Goal: Information Seeking & Learning: Learn about a topic

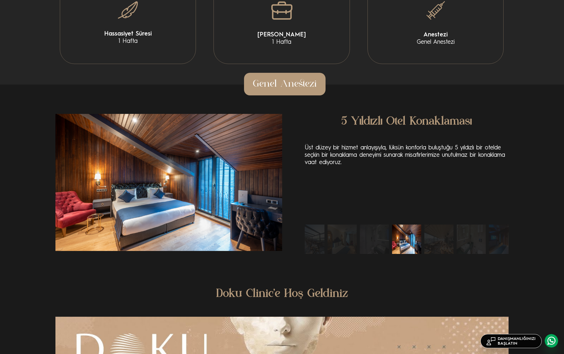
scroll to position [1356, 0]
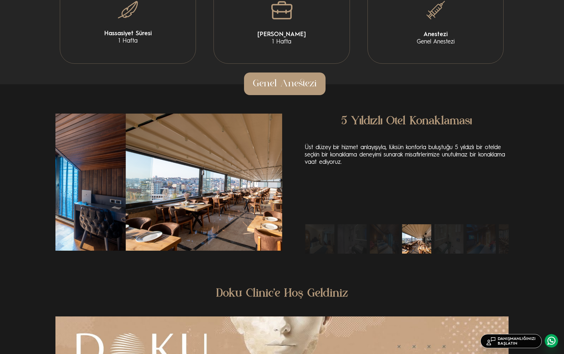
click at [93, 229] on img "1 / 10" at bounding box center [12, 182] width 227 height 137
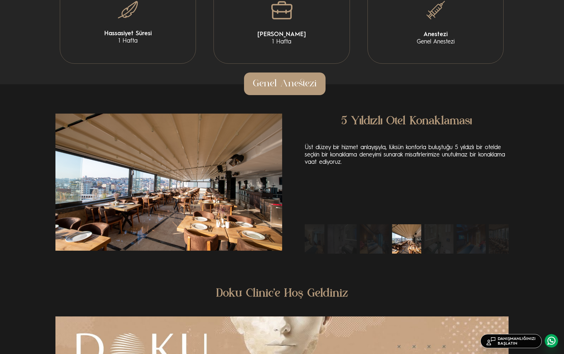
click at [87, 233] on img "2 / 10" at bounding box center [168, 182] width 227 height 137
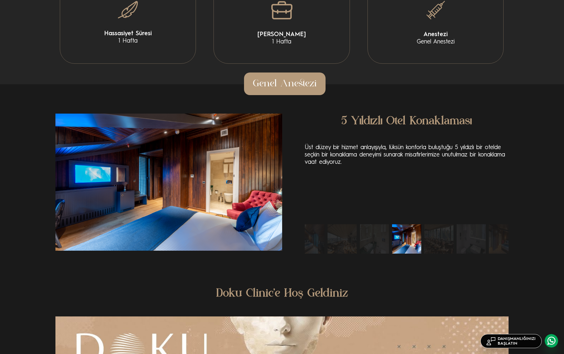
click at [112, 236] on img "4 / 10" at bounding box center [168, 182] width 227 height 137
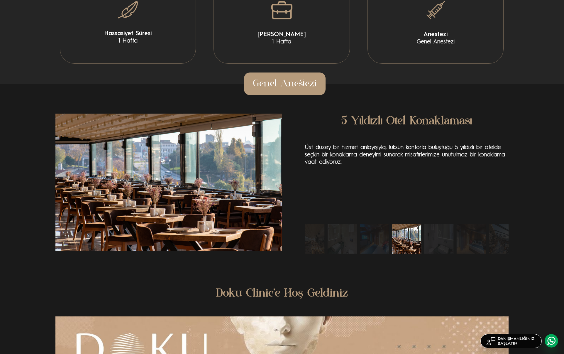
click at [85, 234] on img "5 / 10" at bounding box center [168, 182] width 227 height 137
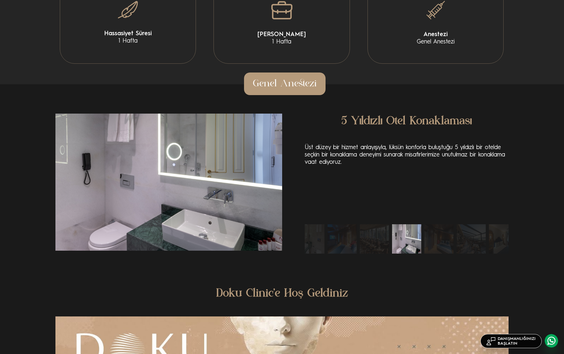
click at [83, 241] on img "6 / 10" at bounding box center [168, 182] width 227 height 137
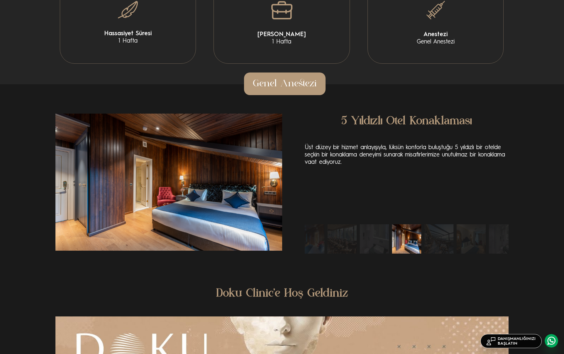
click at [121, 236] on img "7 / 10" at bounding box center [168, 182] width 227 height 137
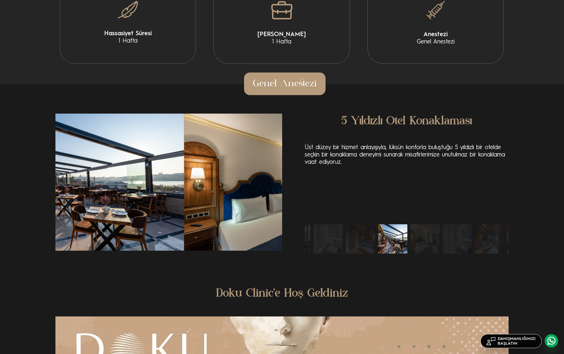
click at [109, 236] on img "8 / 10" at bounding box center [70, 182] width 227 height 137
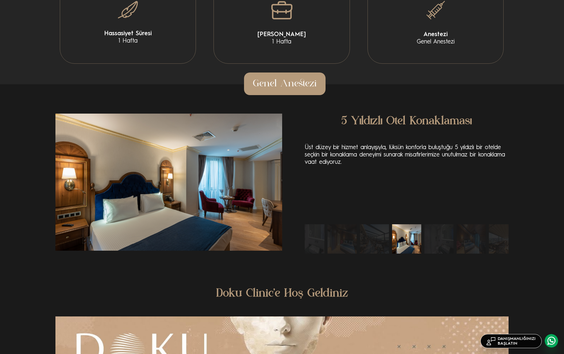
click at [138, 231] on img "9 / 10" at bounding box center [168, 182] width 227 height 137
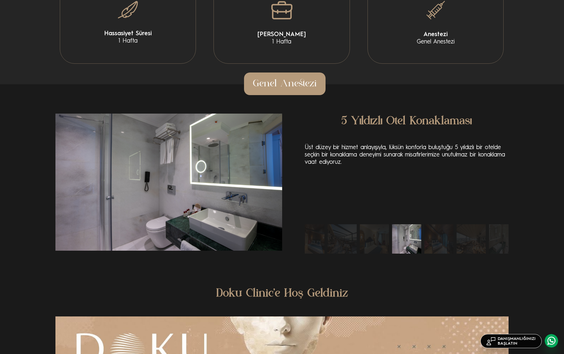
click at [456, 250] on img "2 / 10" at bounding box center [470, 238] width 29 height 29
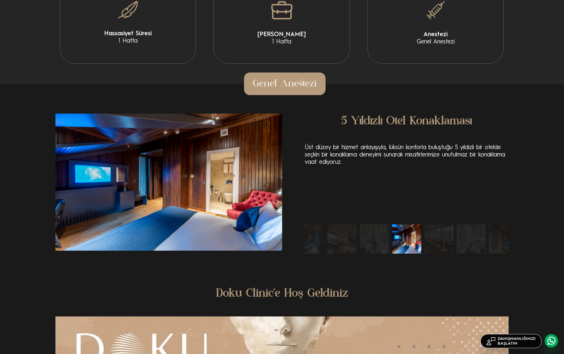
click at [424, 253] on img "5 / 10" at bounding box center [438, 238] width 29 height 29
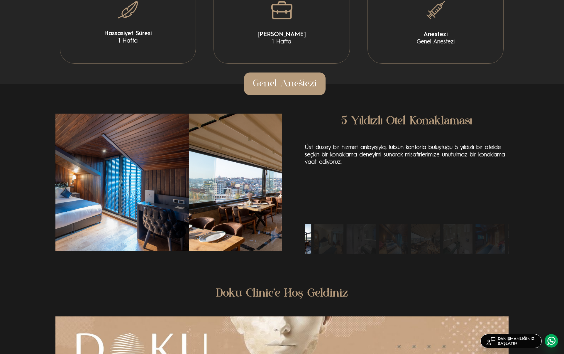
click at [328, 253] on img "9 / 10" at bounding box center [328, 238] width 29 height 29
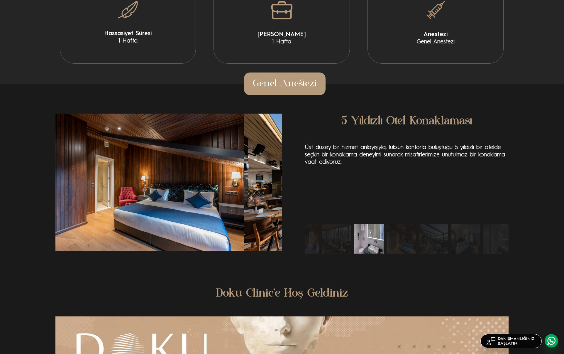
click at [387, 250] on img "7 / 10" at bounding box center [401, 238] width 29 height 29
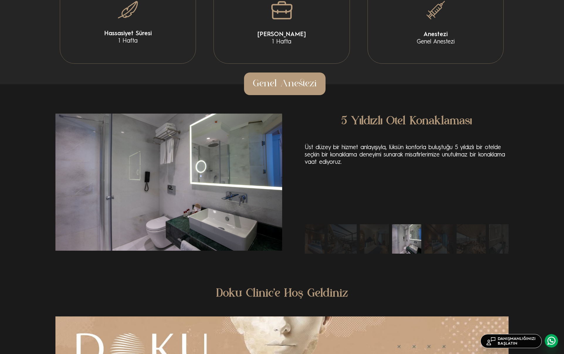
click at [500, 248] on img "3 / 10" at bounding box center [503, 238] width 29 height 29
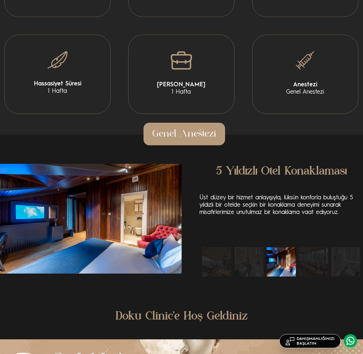
scroll to position [1179, 0]
